Goal: Obtain resource: Obtain resource

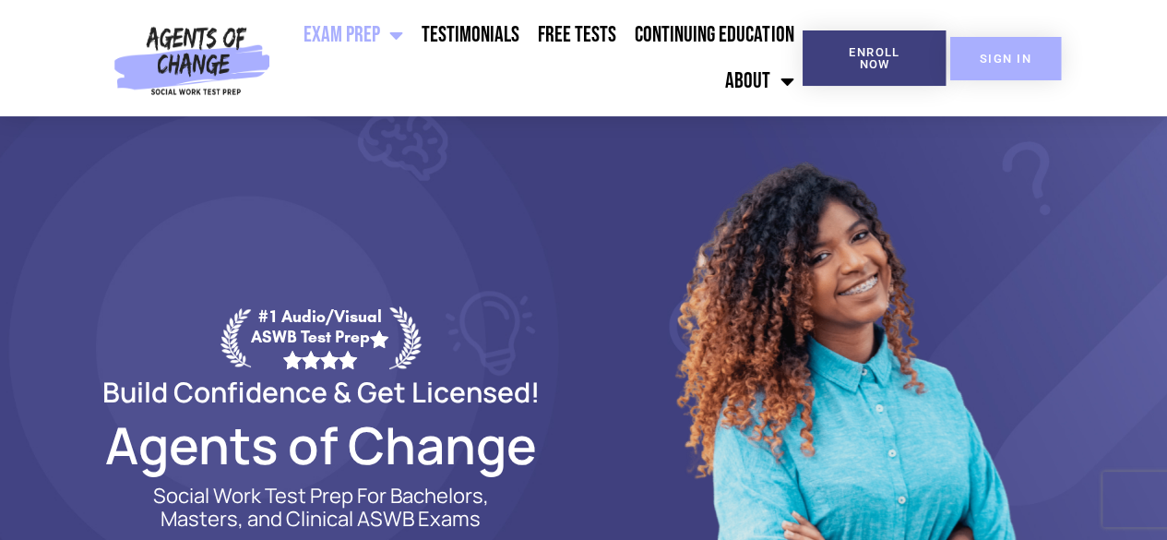
click at [1005, 53] on span "SIGN IN" at bounding box center [1006, 59] width 52 height 12
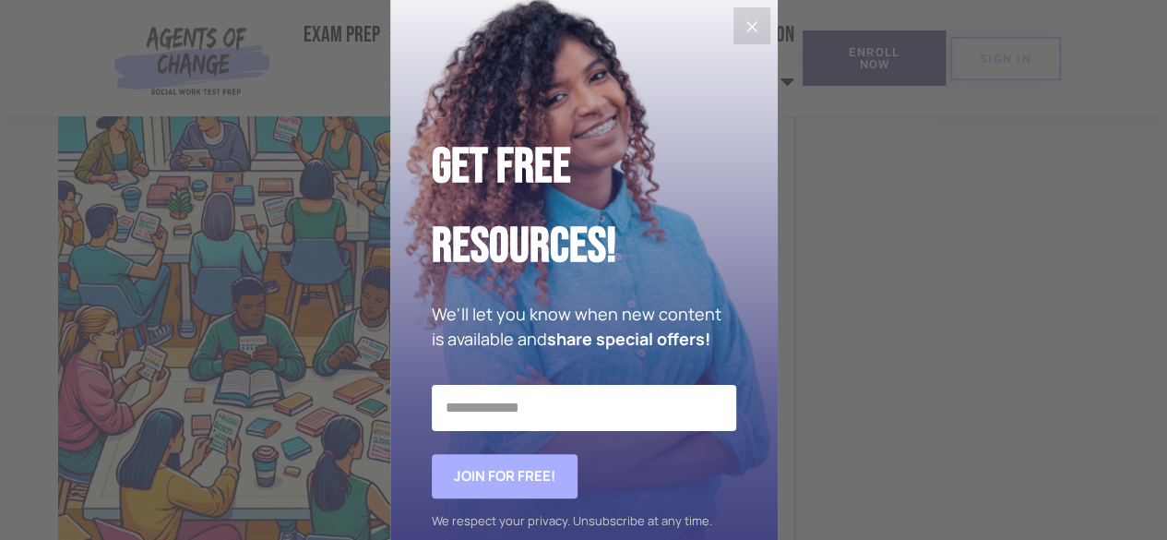
scroll to position [87, 0]
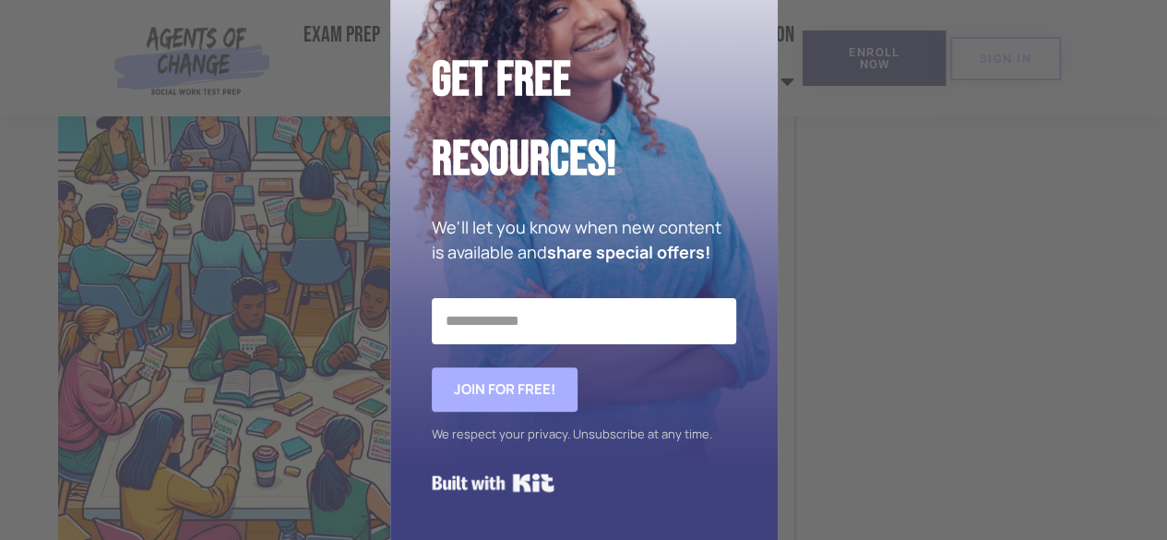
click at [537, 328] on input "Email Address" at bounding box center [584, 321] width 305 height 46
type input "**********"
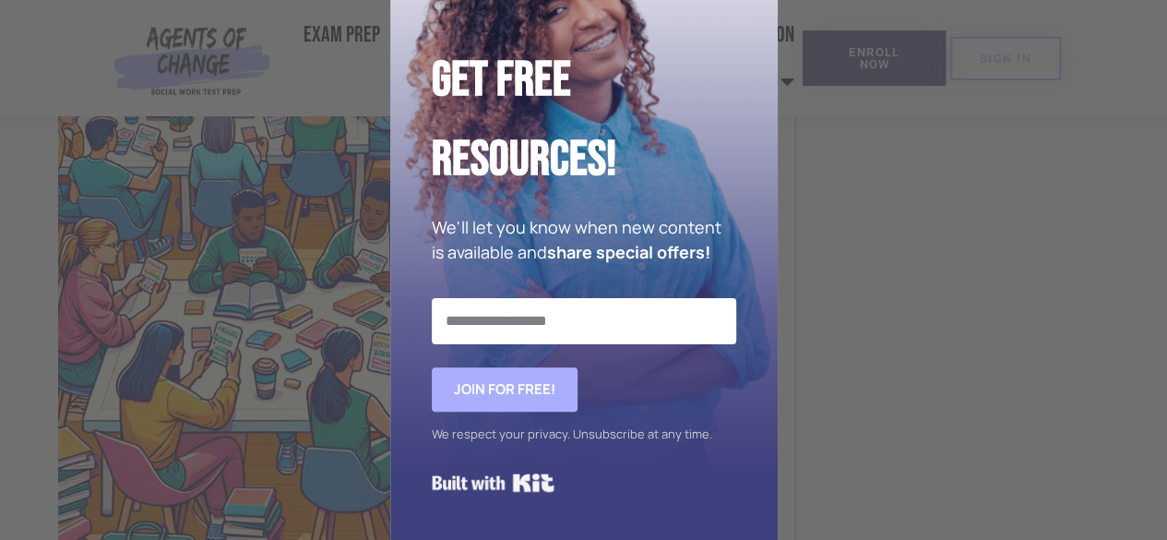
scroll to position [2491, 0]
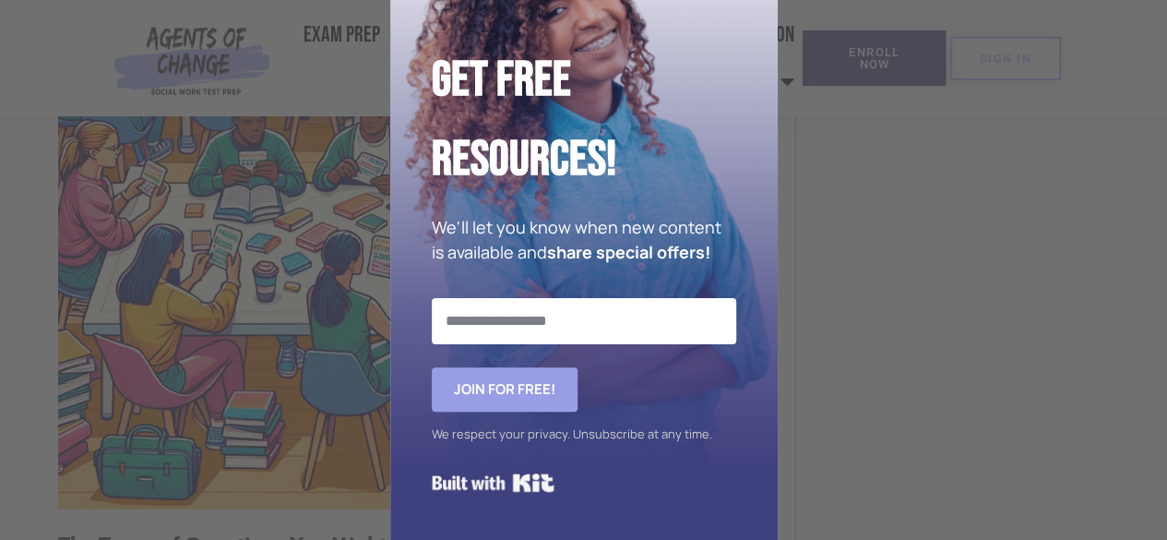
click at [508, 388] on span "Join for FREE!" at bounding box center [505, 389] width 146 height 44
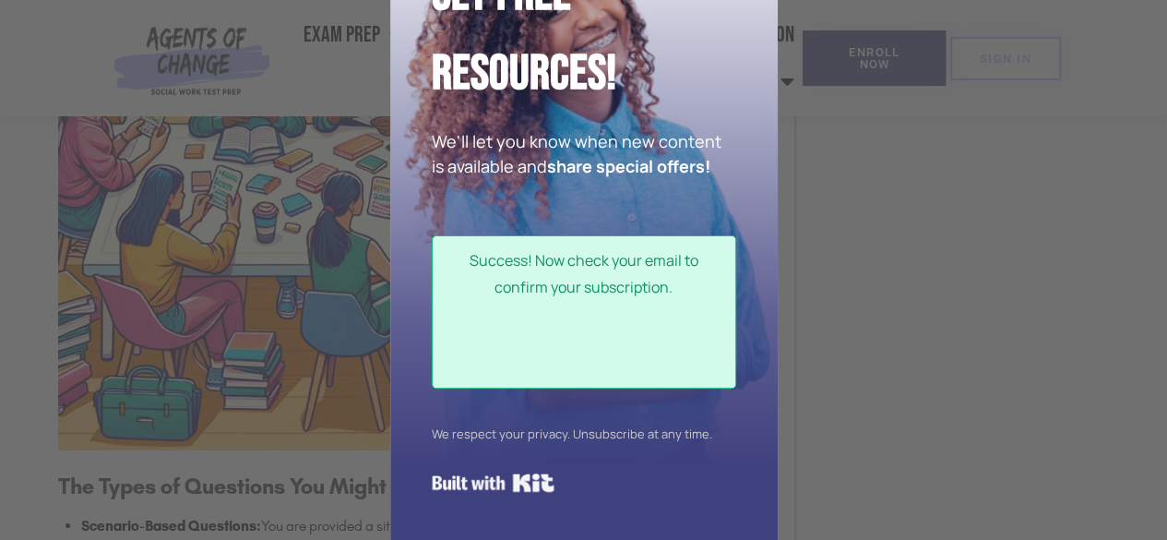
scroll to position [2584, 0]
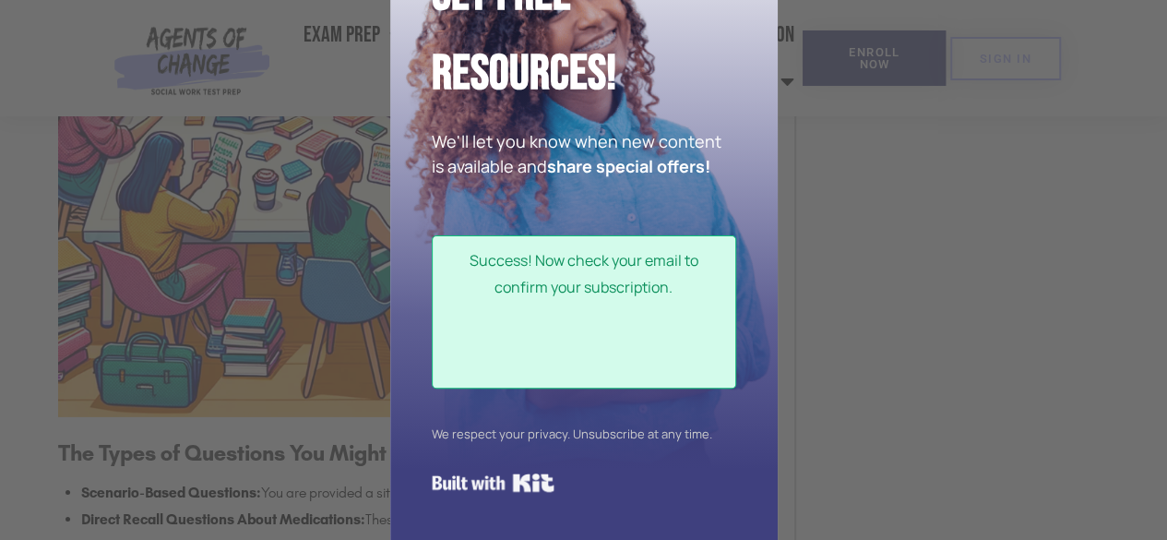
click at [834, 260] on div "Get Free Resources! We'll let you know when new content is available and share …" at bounding box center [583, 270] width 1167 height 540
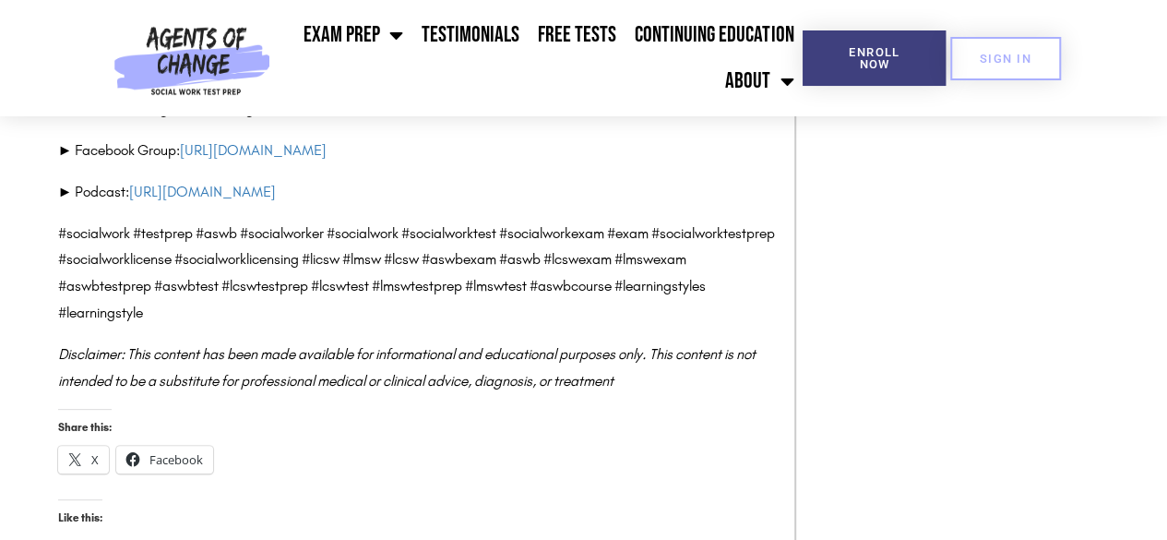
scroll to position [6828, 0]
